Goal: Information Seeking & Learning: Understand process/instructions

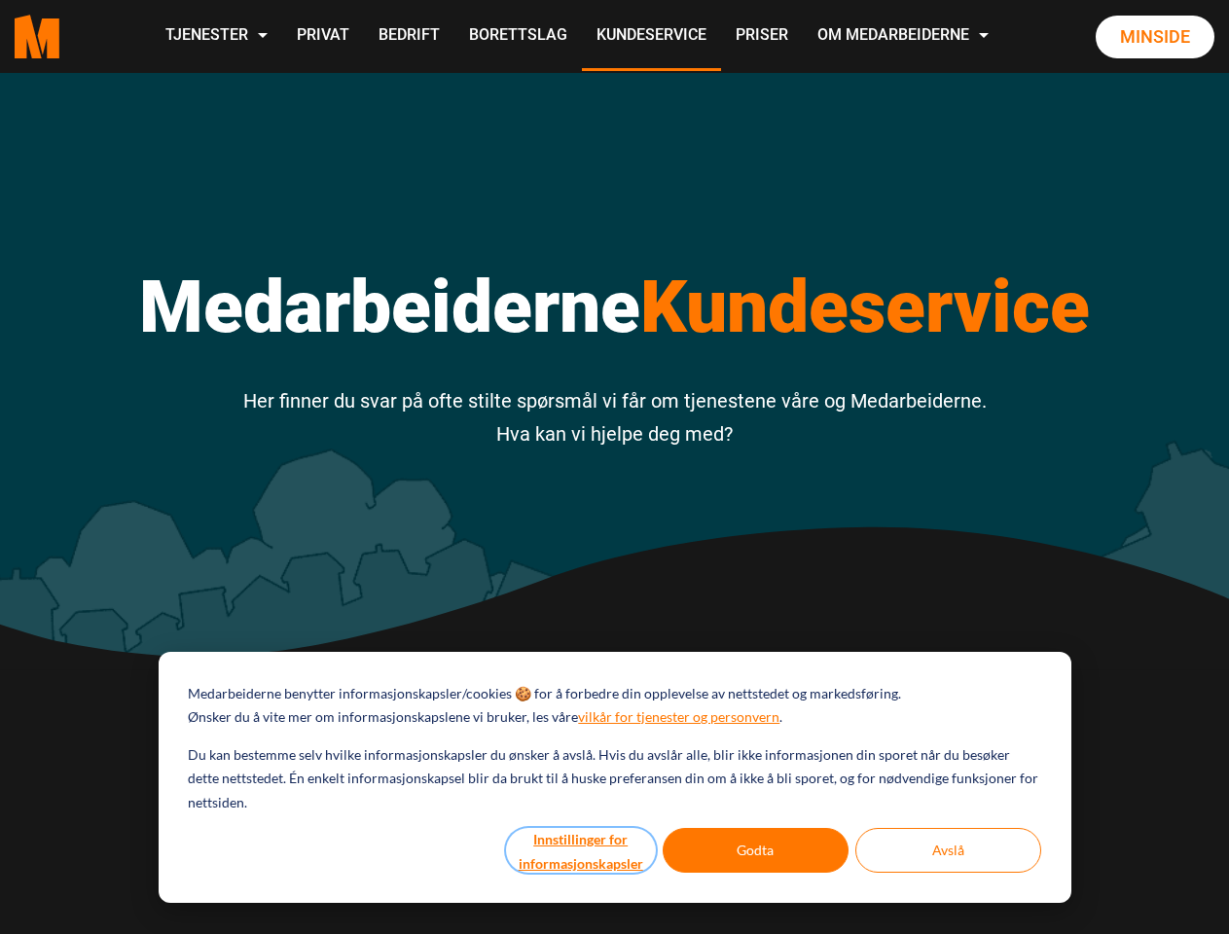
click at [582, 850] on button "Innstillinger for informasjonskapsler" at bounding box center [581, 850] width 150 height 45
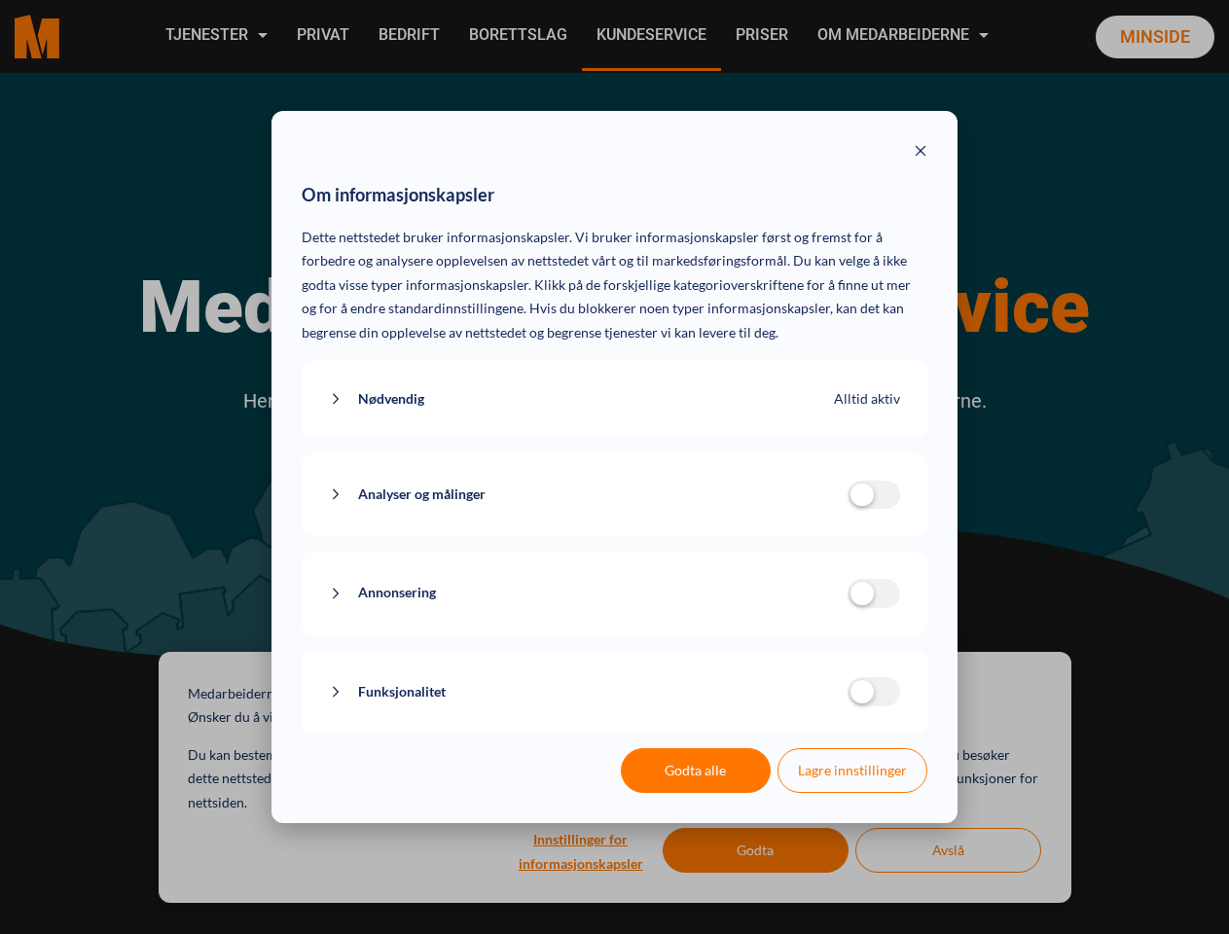
click at [756, 850] on div "Om informasjonskapsler Dette nettstedet bruker informasjonskapsler. Vi bruker i…" at bounding box center [614, 467] width 1229 height 934
click at [948, 850] on div "Om informasjonskapsler Dette nettstedet bruker informasjonskapsler. Vi bruker i…" at bounding box center [614, 467] width 1229 height 934
click at [215, 36] on div "Om informasjonskapsler Dette nettstedet bruker informasjonskapsler. Vi bruker i…" at bounding box center [614, 467] width 1229 height 934
click at [905, 36] on div "Om informasjonskapsler Dette nettstedet bruker informasjonskapsler. Vi bruker i…" at bounding box center [614, 467] width 1229 height 934
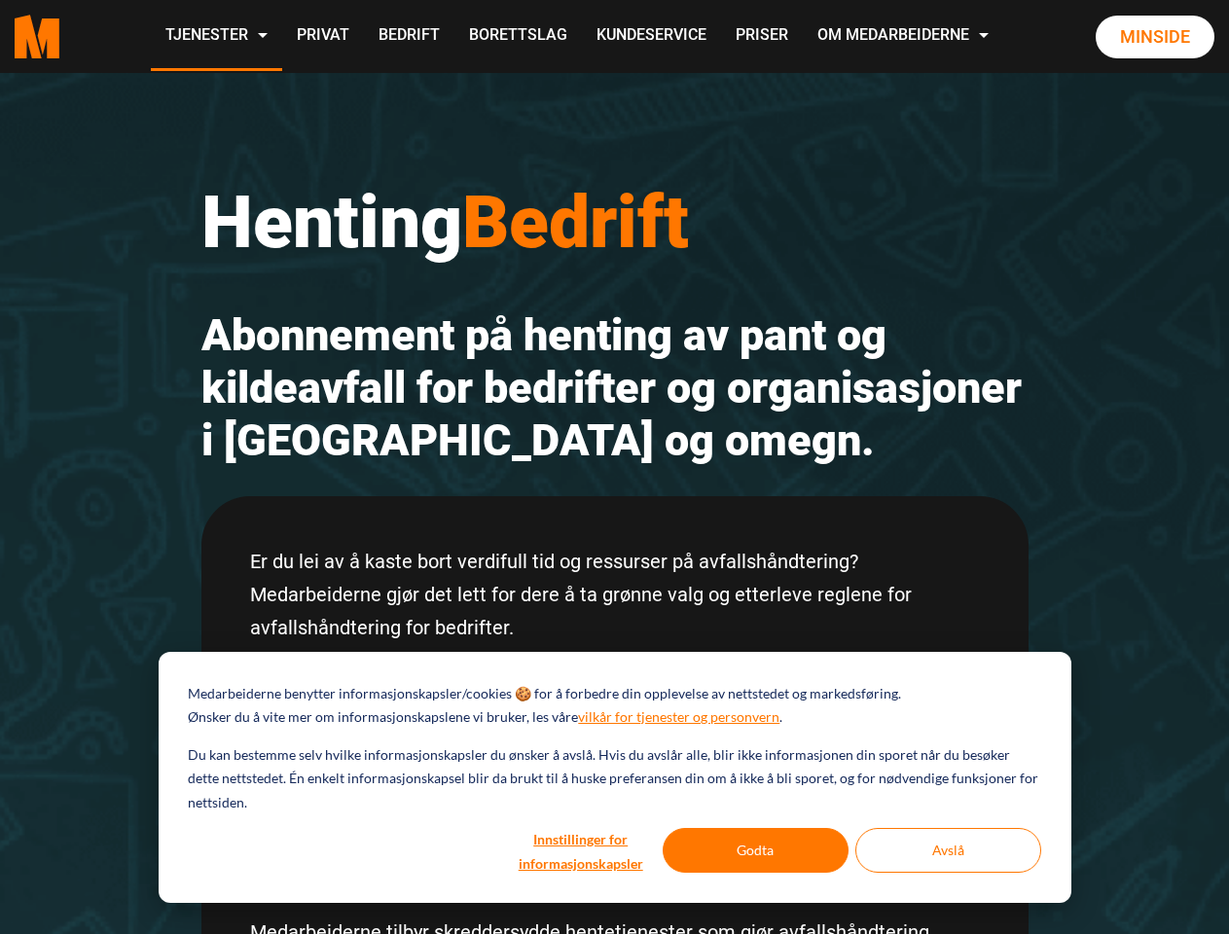
click at [614, 467] on h2 "Abonnement på henting av pant og kildeavfall for bedrifter og organisasjoner i …" at bounding box center [614, 388] width 827 height 158
click at [582, 850] on button "Innstillinger for informasjonskapsler" at bounding box center [581, 850] width 150 height 45
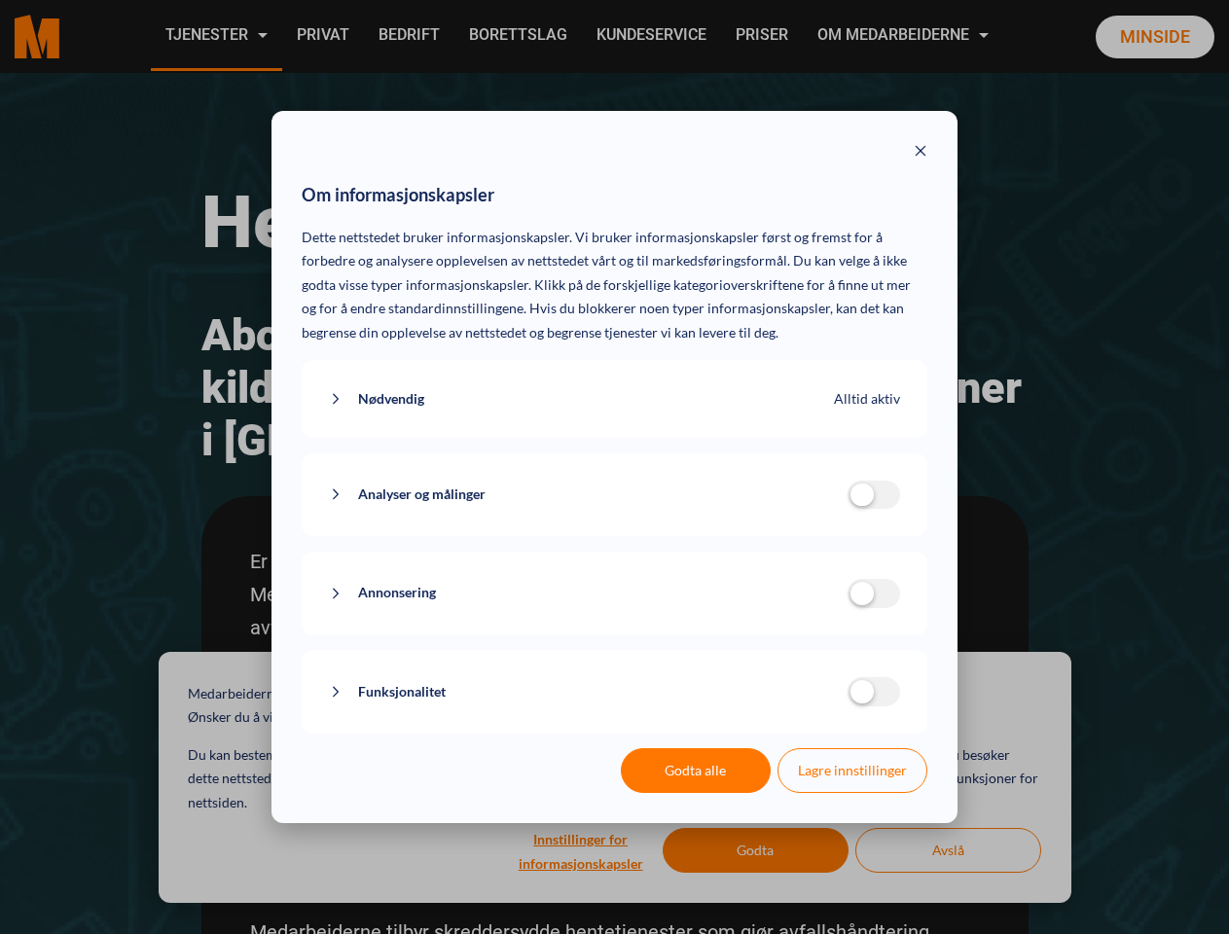
click at [756, 850] on div "Om informasjonskapsler Dette nettstedet bruker informasjonskapsler. Vi bruker i…" at bounding box center [614, 467] width 1229 height 934
click at [948, 850] on div "Om informasjonskapsler Dette nettstedet bruker informasjonskapsler. Vi bruker i…" at bounding box center [614, 467] width 1229 height 934
click at [215, 36] on div "Om informasjonskapsler Dette nettstedet bruker informasjonskapsler. Vi bruker i…" at bounding box center [614, 467] width 1229 height 934
click at [905, 36] on div "Om informasjonskapsler Dette nettstedet bruker informasjonskapsler. Vi bruker i…" at bounding box center [614, 467] width 1229 height 934
